Goal: Check status: Check status

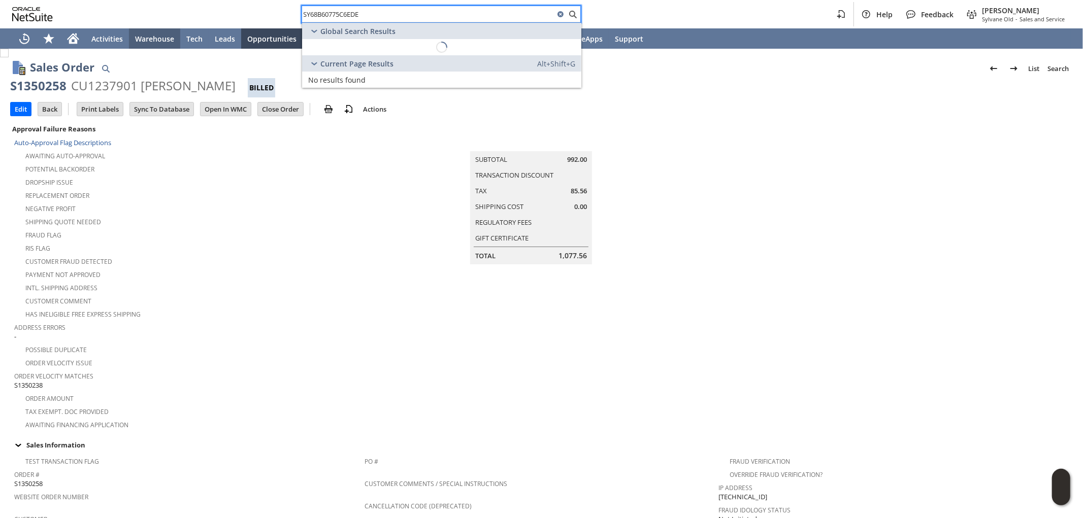
scroll to position [525, 0]
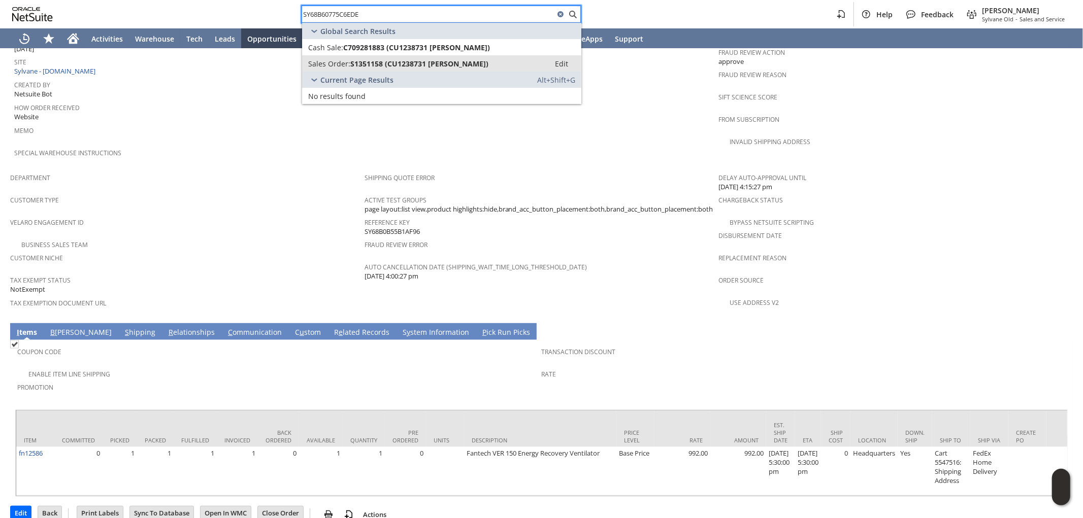
type input "SY68B60775C6EDE"
click at [398, 59] on span "S1351158 (CU1238731 [PERSON_NAME])" at bounding box center [419, 64] width 138 height 10
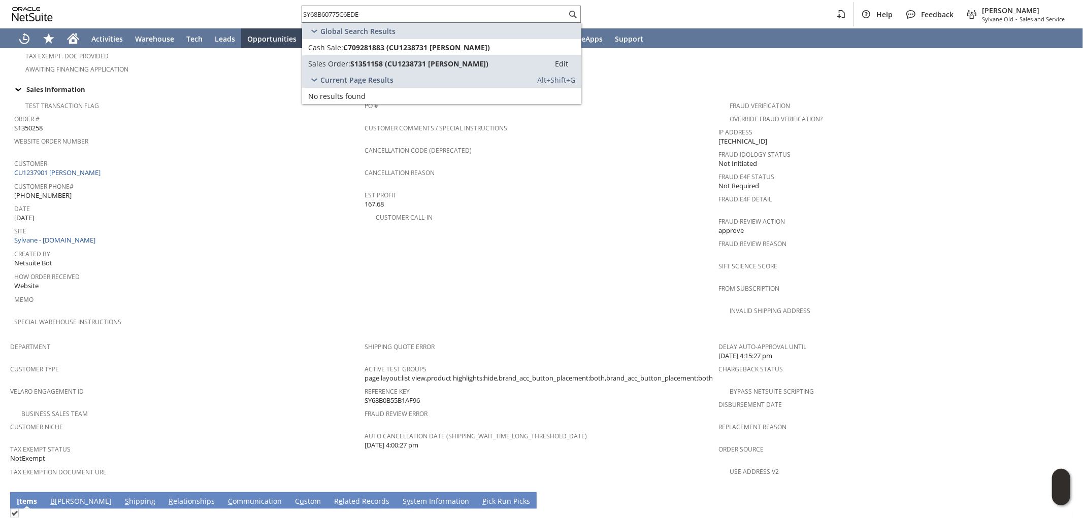
drag, startPoint x: 424, startPoint y: 383, endPoint x: 363, endPoint y: 383, distance: 60.9
click at [364, 384] on div "Reference Key SY68B0B55B1AF96" at bounding box center [538, 394] width 349 height 21
copy span "SY68B0B55B1AF96"
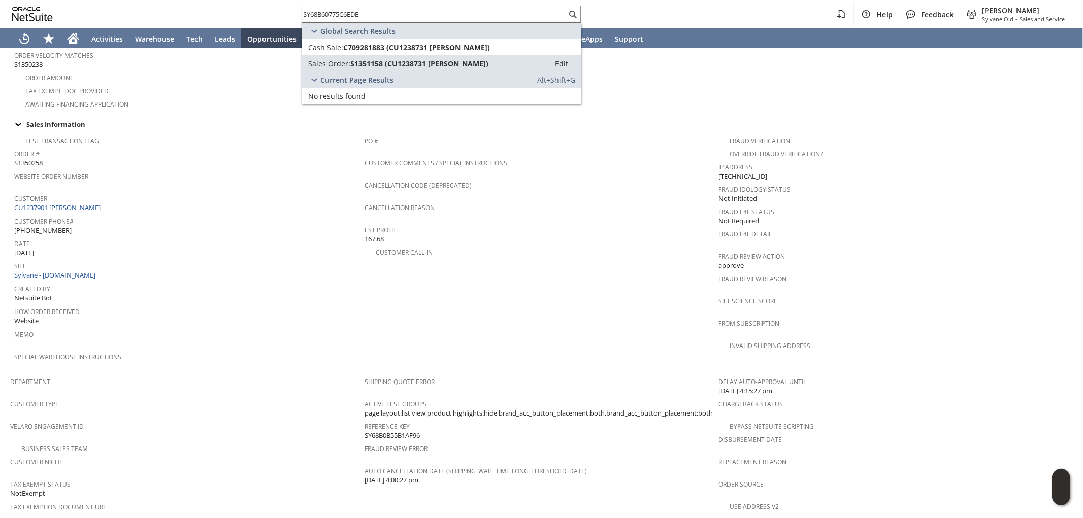
scroll to position [508, 0]
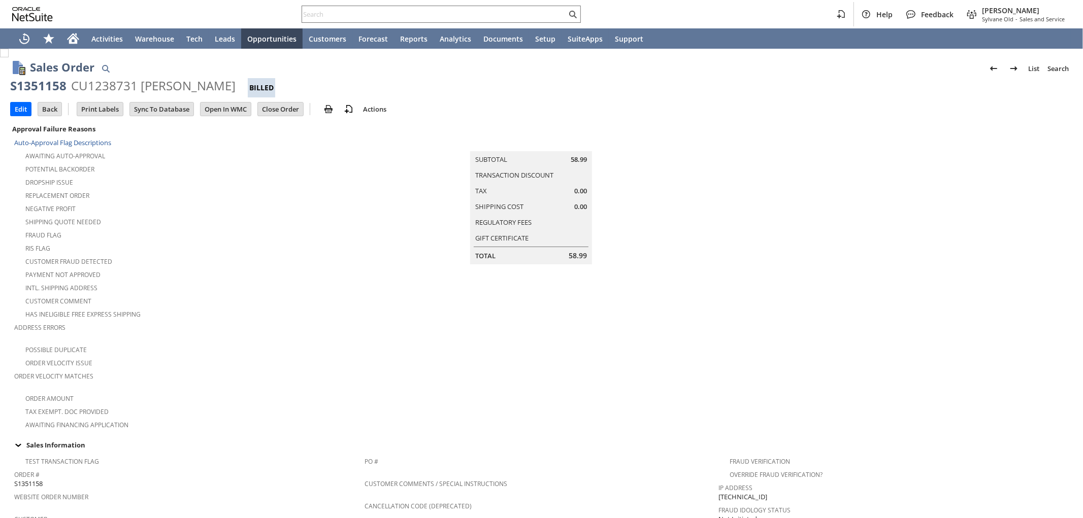
scroll to position [525, 0]
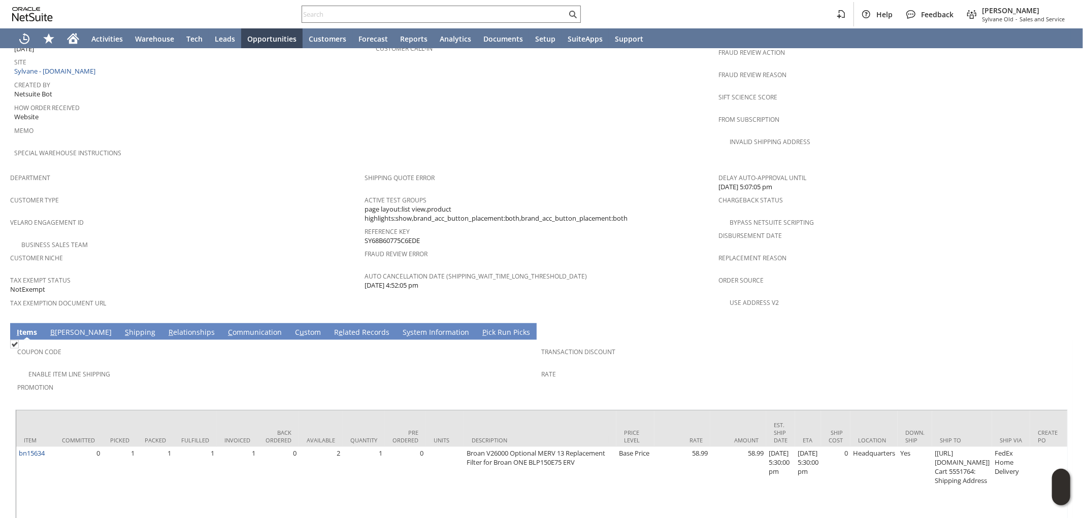
click at [122, 327] on link "S hipping" at bounding box center [140, 332] width 36 height 11
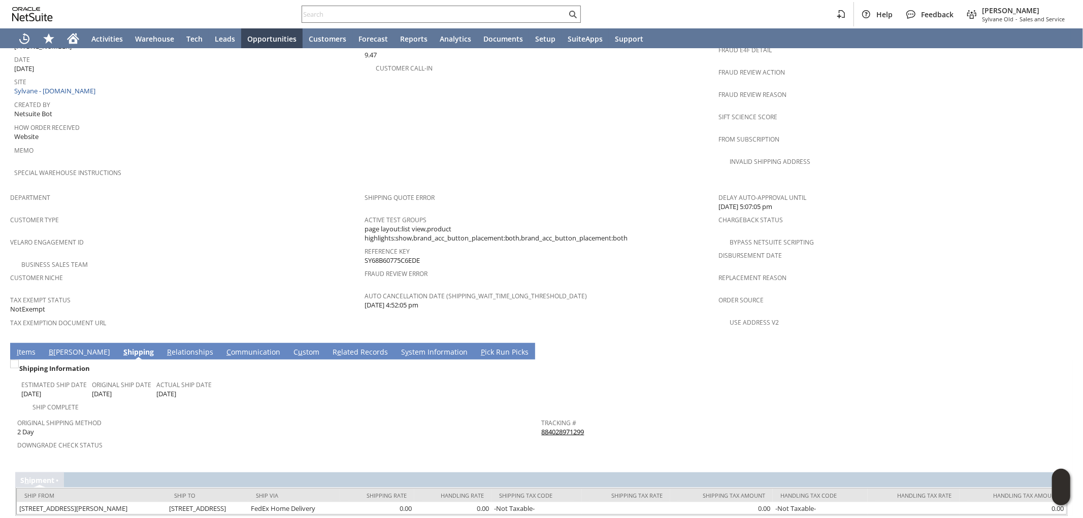
click at [550, 427] on link "884028971299" at bounding box center [563, 431] width 43 height 9
click at [23, 347] on link "I tems" at bounding box center [26, 352] width 24 height 11
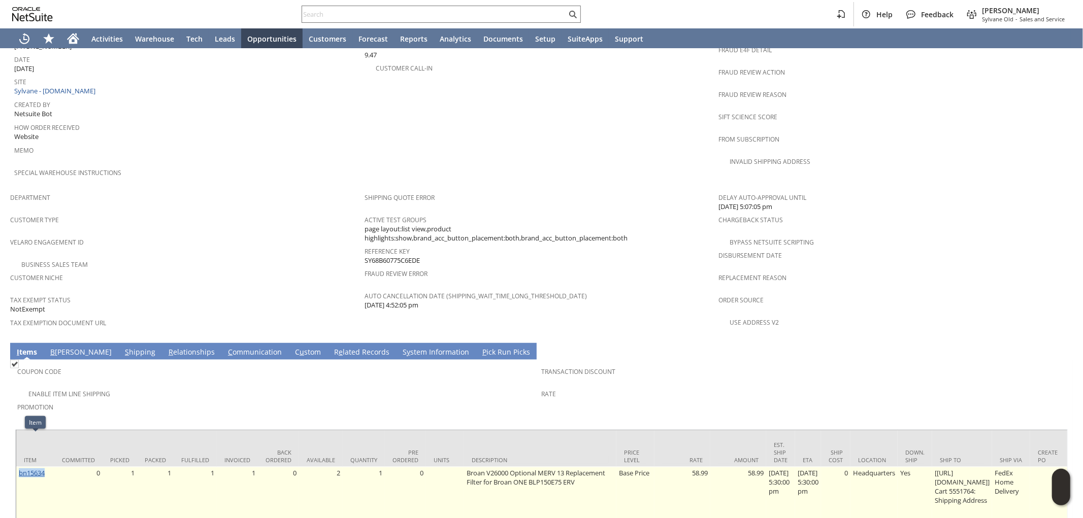
drag, startPoint x: 47, startPoint y: 440, endPoint x: 20, endPoint y: 441, distance: 26.9
click at [18, 467] on td "bn15634" at bounding box center [35, 509] width 38 height 85
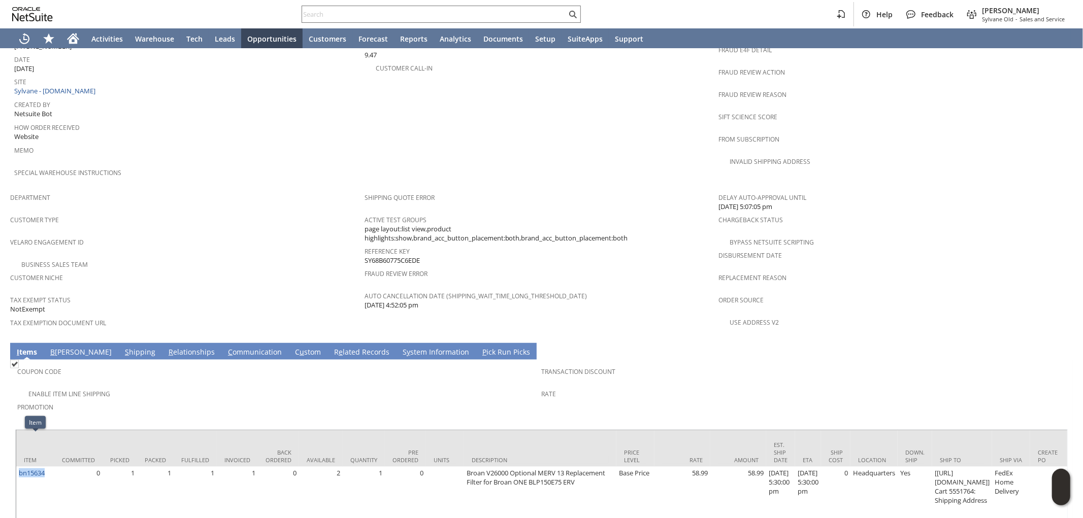
copy link "bn15634"
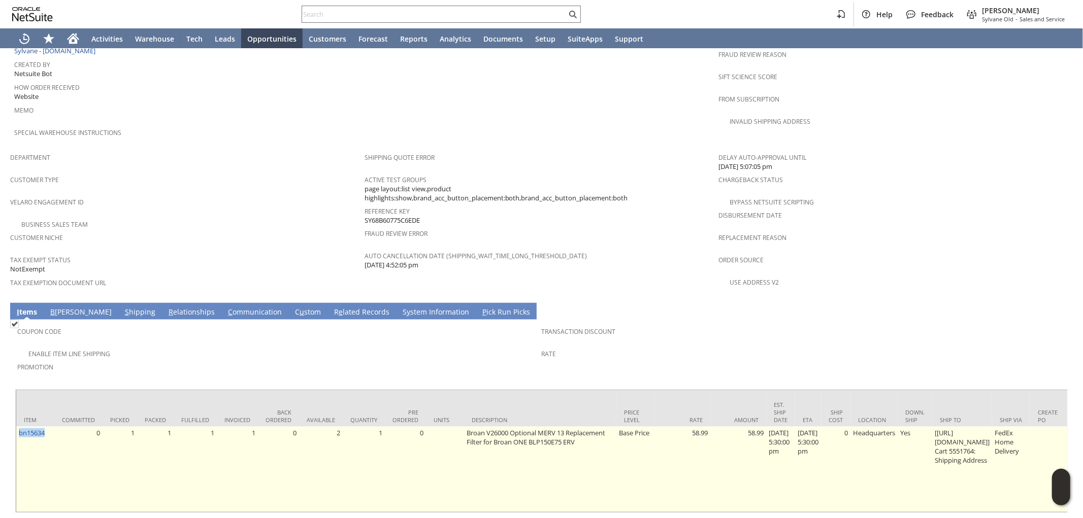
scroll to position [552, 0]
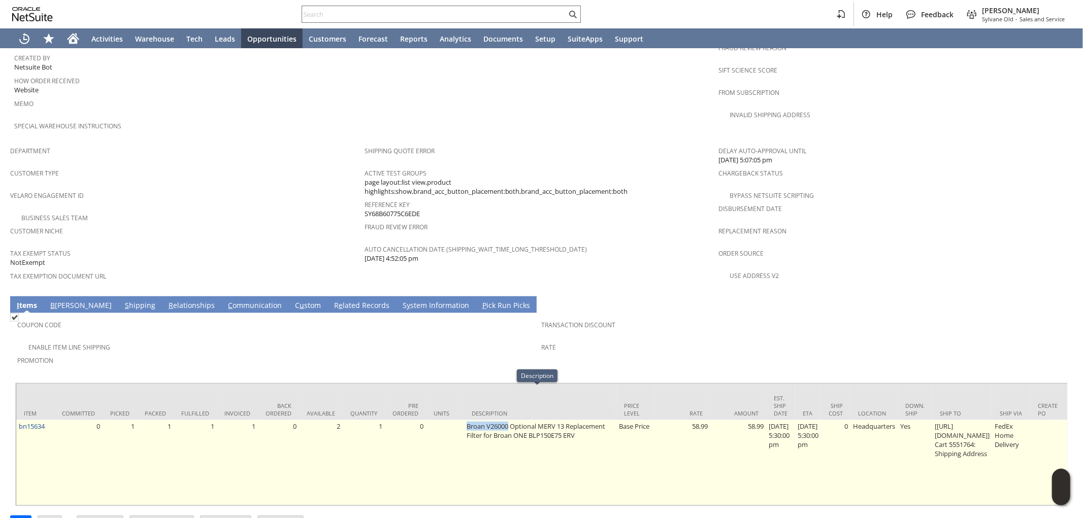
drag, startPoint x: 460, startPoint y: 392, endPoint x: 505, endPoint y: 392, distance: 44.7
click at [505, 420] on td "Broan V26000 Optional MERV 13 Replacement Filter for Broan ONE BLP150E75 ERV" at bounding box center [540, 462] width 152 height 85
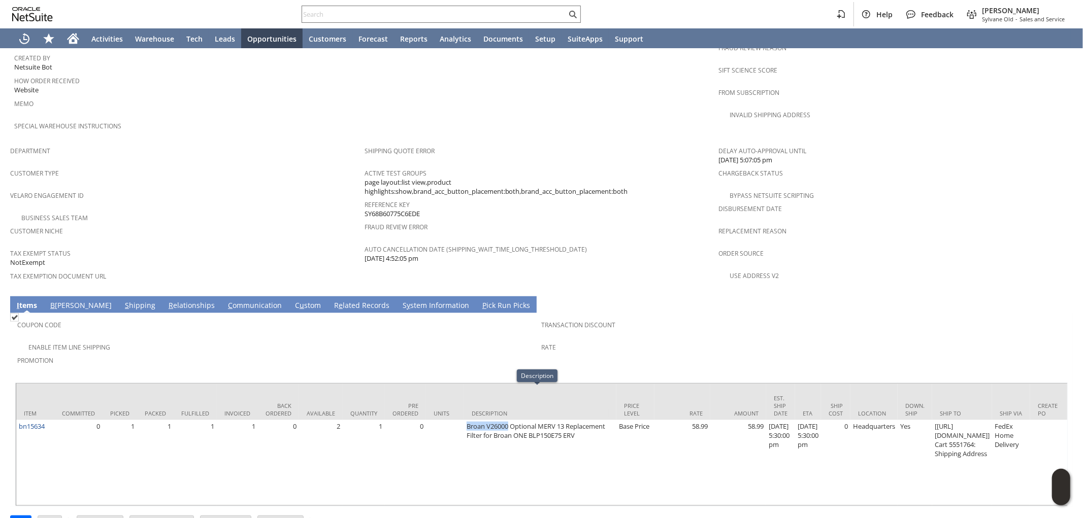
copy td "Broan V26000"
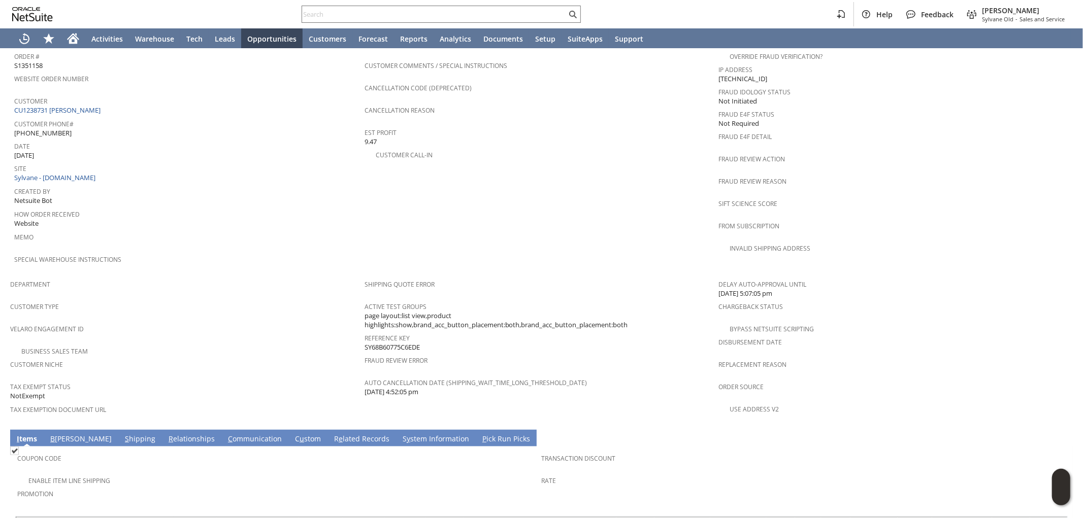
scroll to position [383, 0]
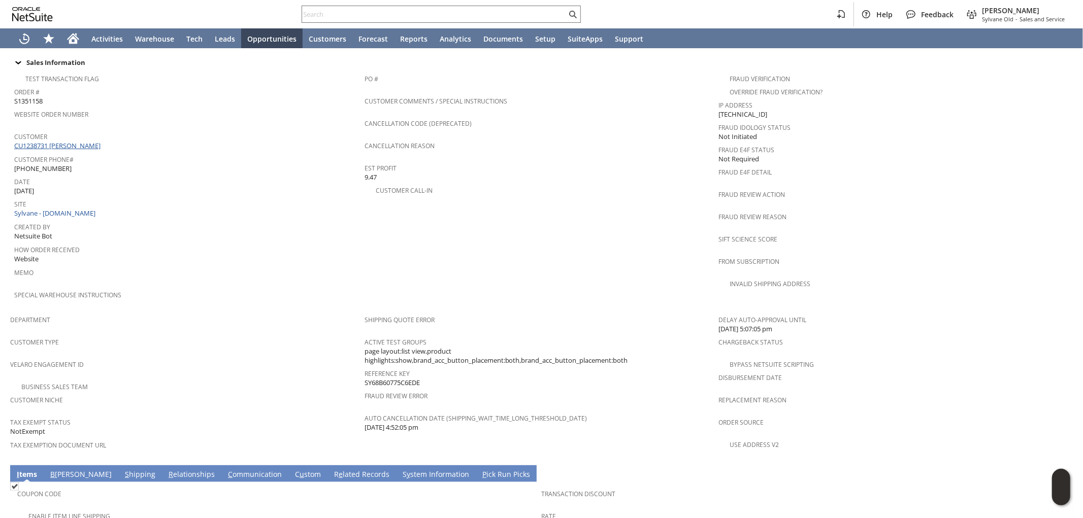
click at [74, 141] on link "CU1238731 Zach Beland" at bounding box center [58, 145] width 89 height 9
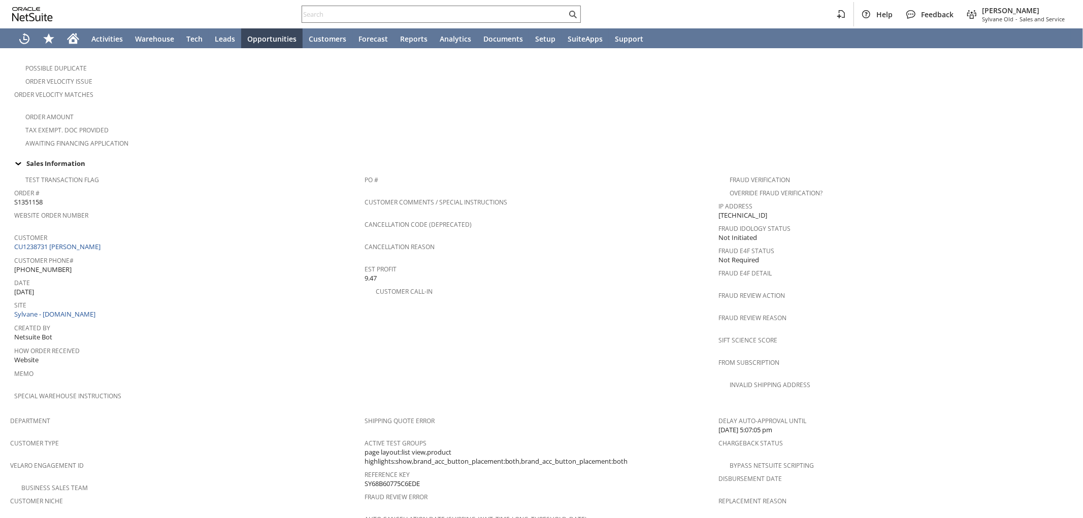
scroll to position [451, 0]
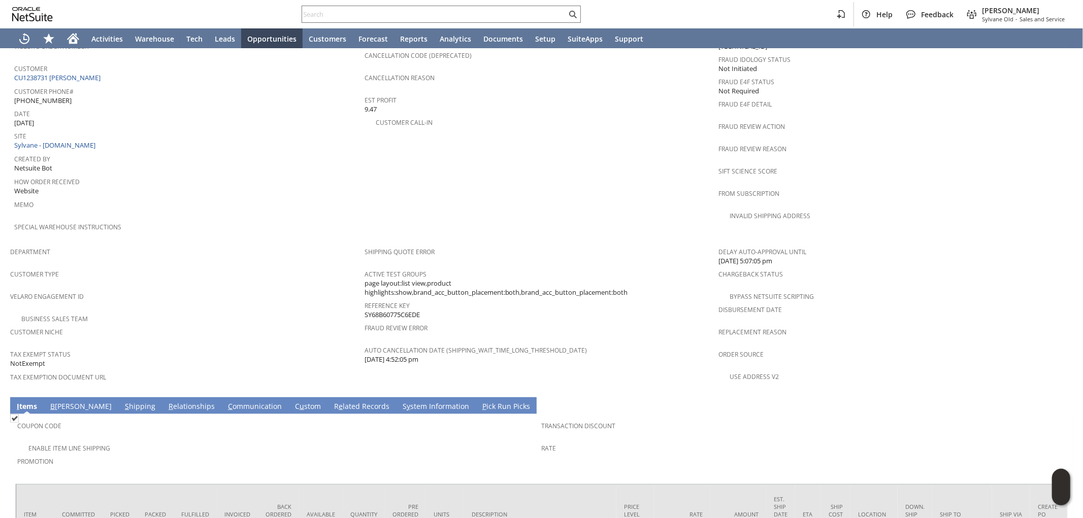
drag, startPoint x: 420, startPoint y: 288, endPoint x: 361, endPoint y: 286, distance: 58.9
click at [364, 298] on div "Reference Key SY68B60775C6EDE" at bounding box center [538, 308] width 349 height 21
copy span "SY68B60775C6EDE"
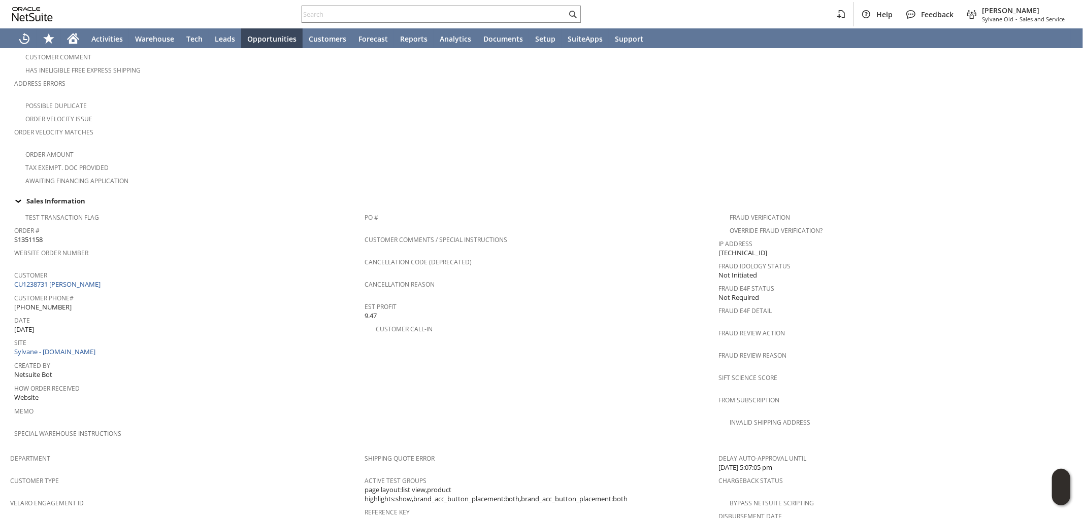
scroll to position [394, 0]
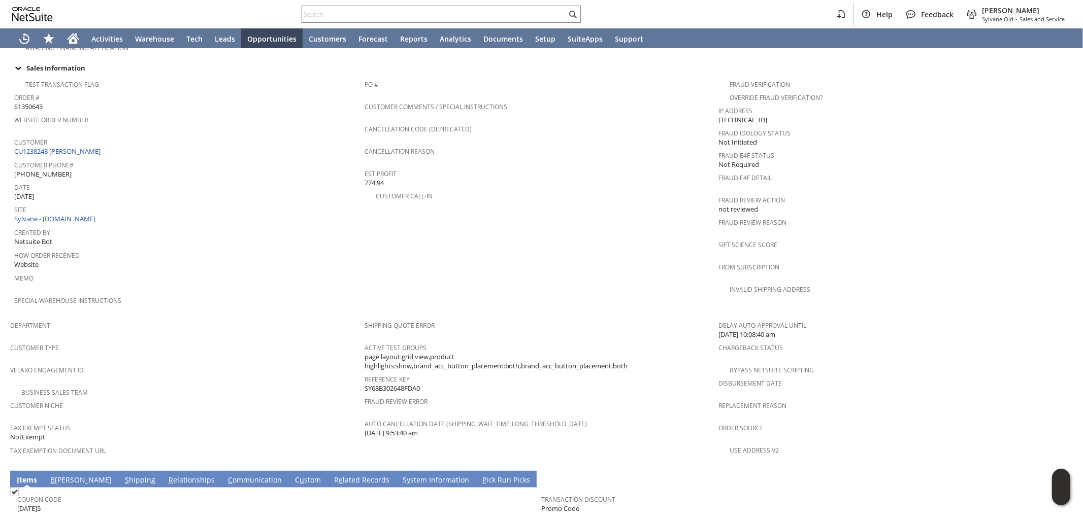
scroll to position [347, 0]
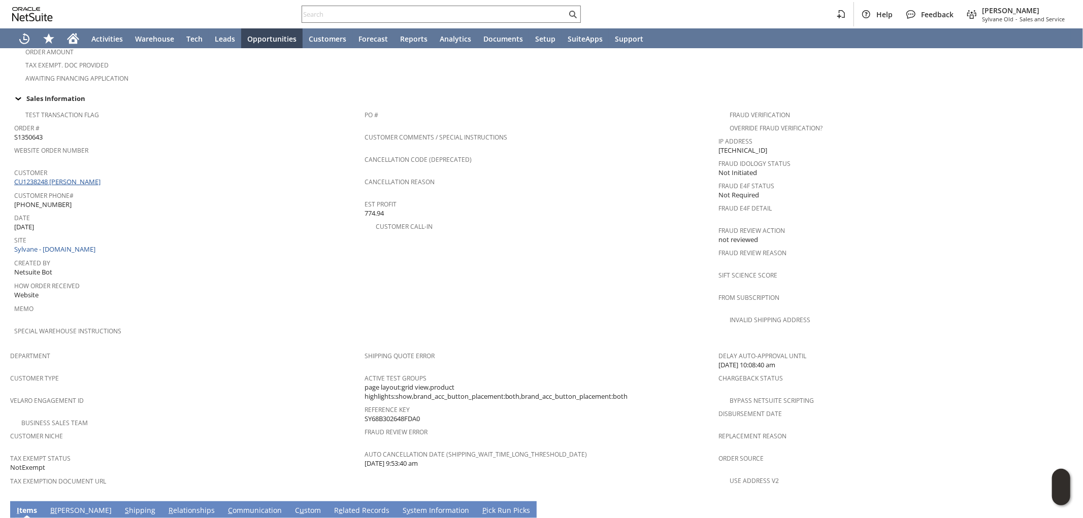
click at [80, 177] on link "CU1238248 Jamari Baker" at bounding box center [58, 181] width 89 height 9
